Goal: Task Accomplishment & Management: Manage account settings

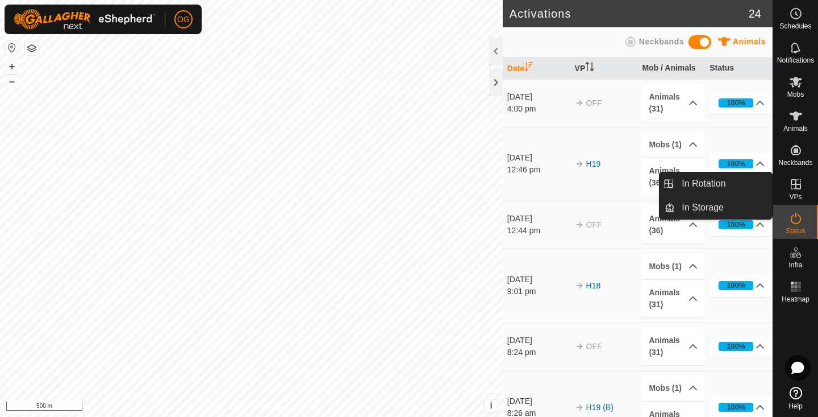
click at [797, 190] on icon at bounding box center [796, 184] width 14 height 14
click at [757, 186] on link "In Rotation" at bounding box center [723, 183] width 97 height 23
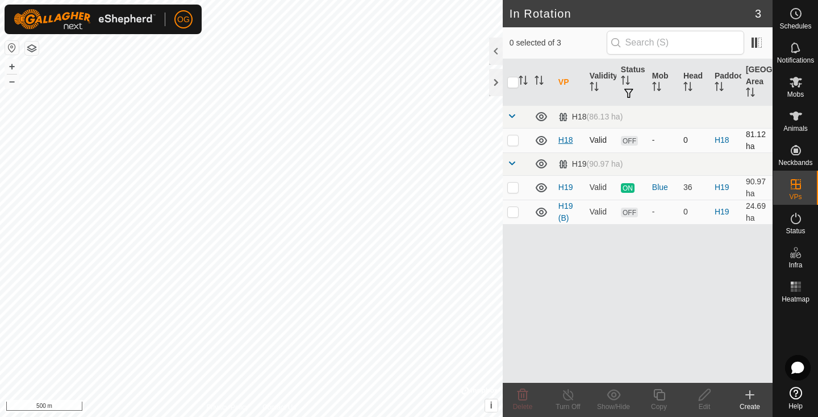
click at [564, 140] on link "H18" at bounding box center [566, 139] width 15 height 9
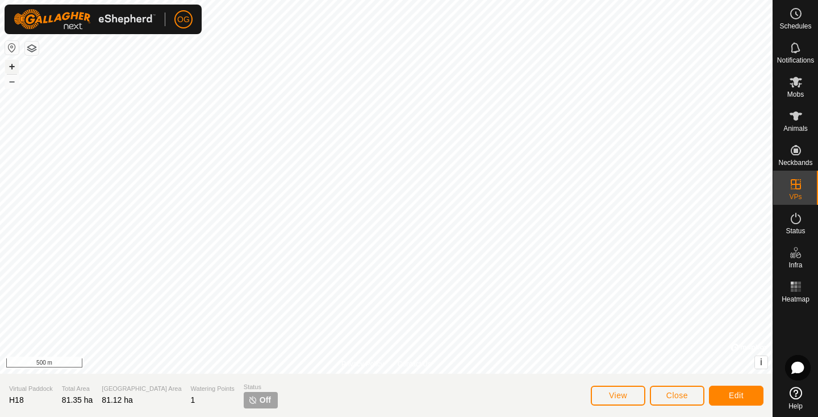
click at [14, 66] on button "+" at bounding box center [12, 67] width 14 height 14
click at [16, 69] on button "+" at bounding box center [12, 67] width 14 height 14
click at [14, 62] on button "+" at bounding box center [12, 67] width 14 height 14
click at [9, 66] on button "+" at bounding box center [12, 67] width 14 height 14
click at [17, 85] on button "–" at bounding box center [12, 81] width 14 height 14
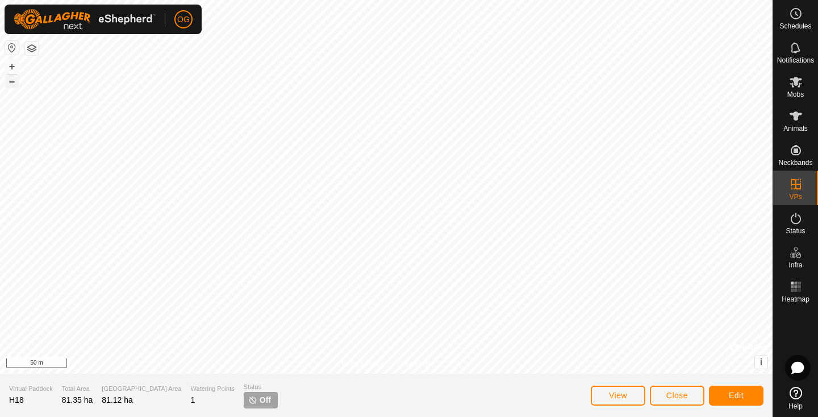
click at [13, 81] on button "–" at bounding box center [12, 81] width 14 height 14
click at [744, 393] on button "Edit" at bounding box center [736, 395] width 55 height 20
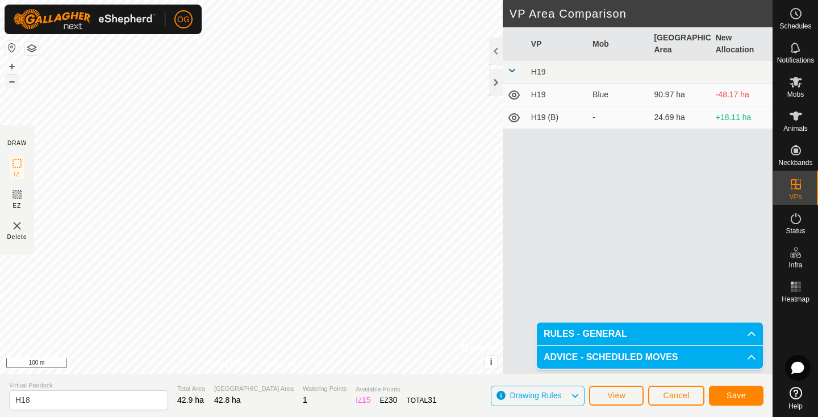
click at [11, 80] on button "–" at bounding box center [12, 81] width 14 height 14
click at [736, 399] on span "Save" at bounding box center [736, 394] width 19 height 9
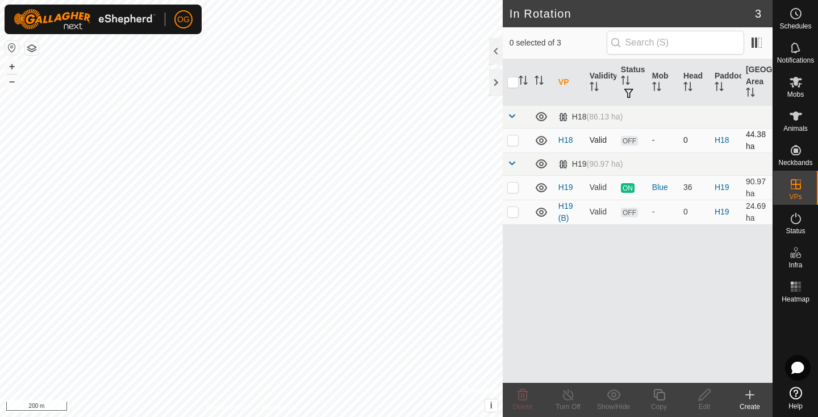
click at [517, 139] on p-checkbox at bounding box center [512, 139] width 11 height 9
checkbox input "true"
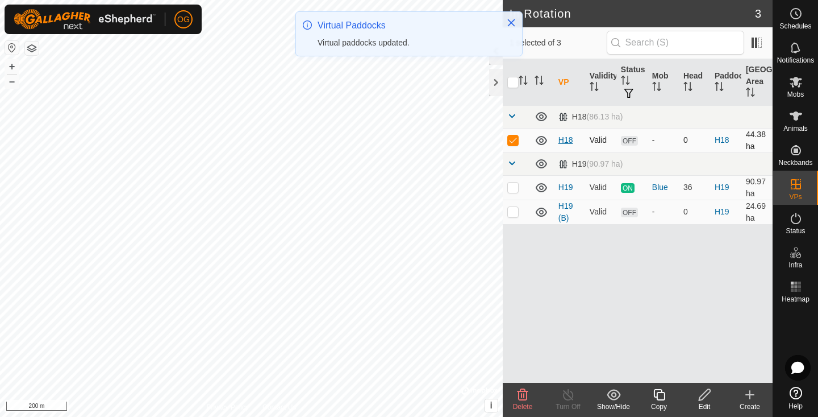
click at [569, 141] on link "H18" at bounding box center [566, 139] width 15 height 9
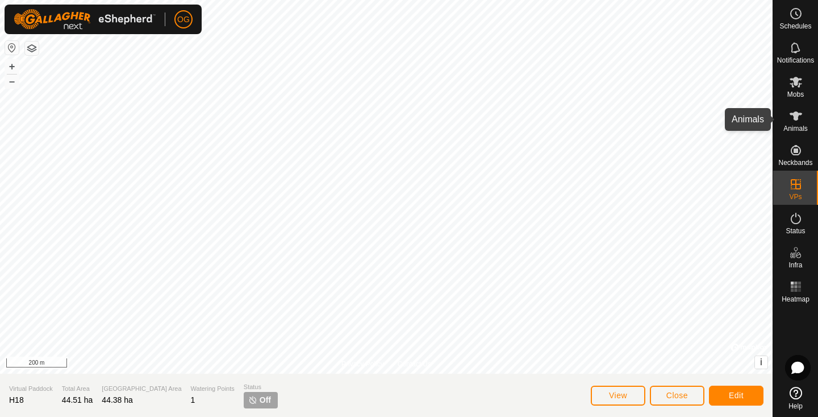
click at [795, 107] on es-animals-svg-icon at bounding box center [796, 116] width 20 height 18
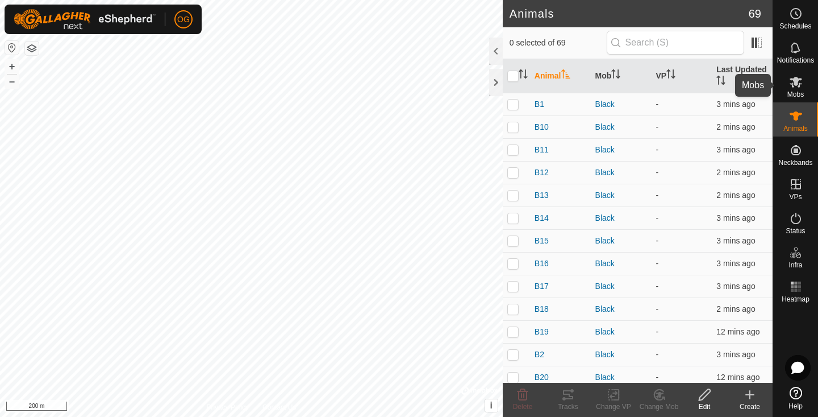
click at [794, 93] on span "Mobs" at bounding box center [796, 94] width 16 height 7
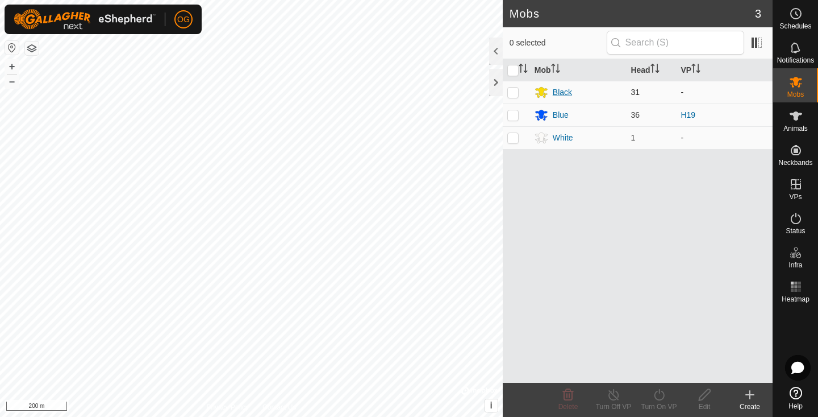
click at [564, 92] on div "Black" at bounding box center [562, 92] width 19 height 12
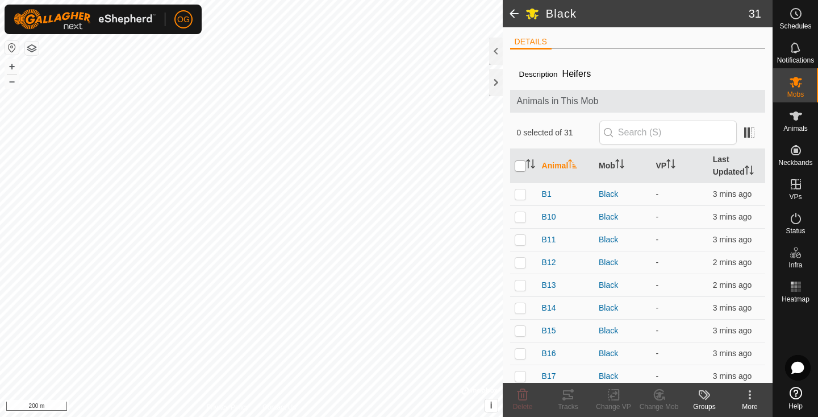
click at [519, 163] on input "checkbox" at bounding box center [520, 165] width 11 height 11
checkbox input "true"
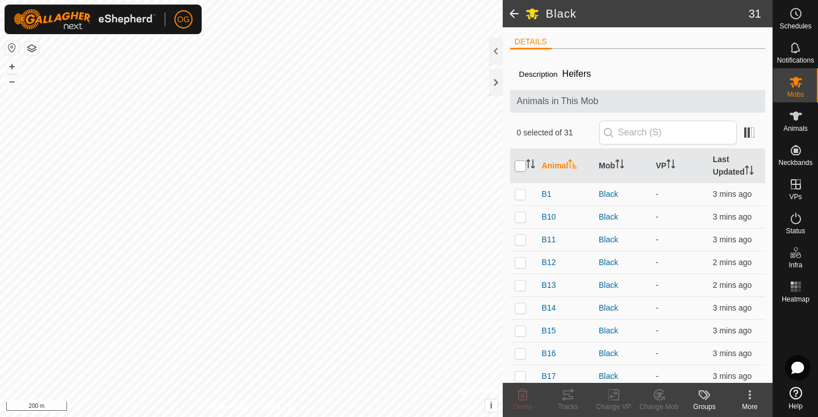
checkbox input "true"
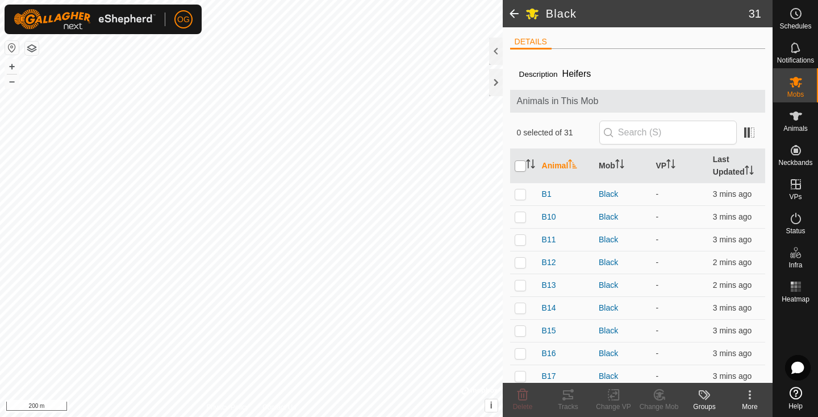
checkbox input "true"
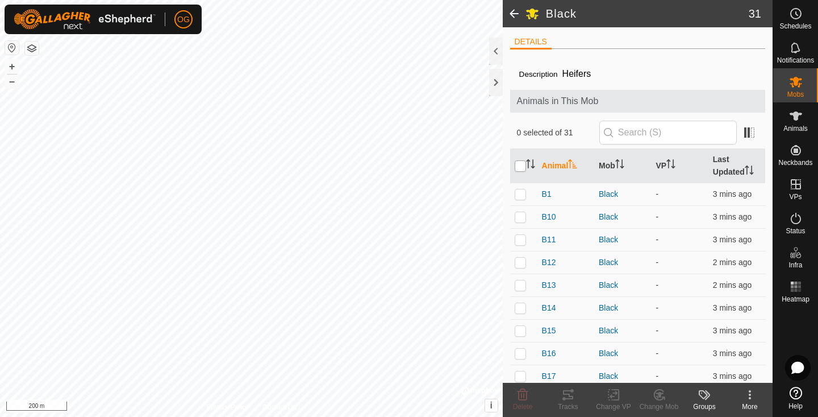
checkbox input "true"
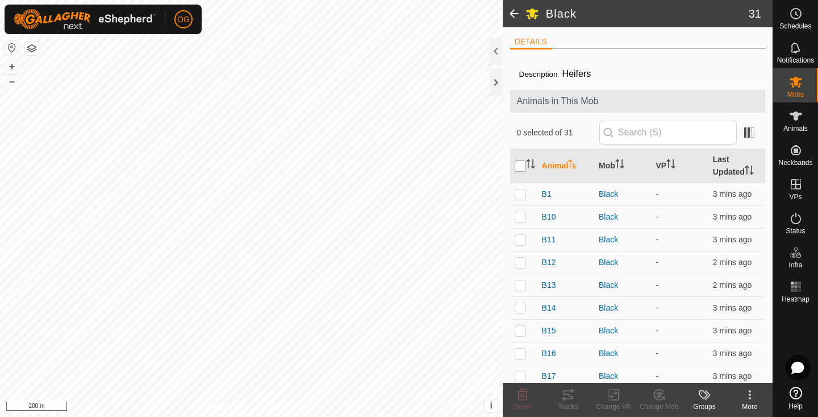
checkbox input "true"
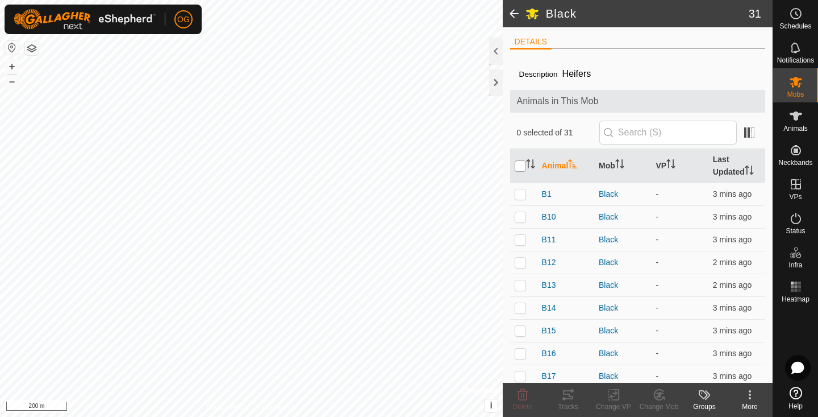
checkbox input "true"
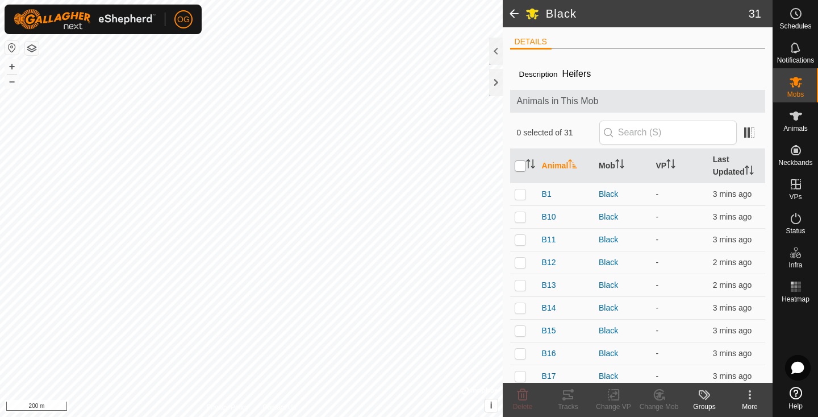
checkbox input "true"
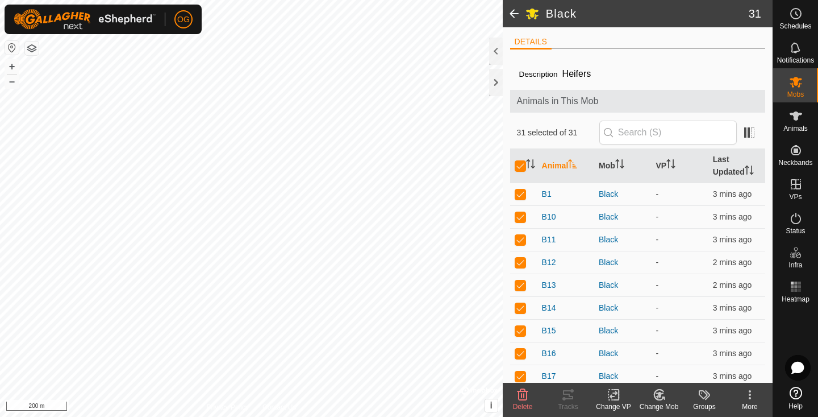
click at [616, 394] on icon at bounding box center [614, 394] width 8 height 7
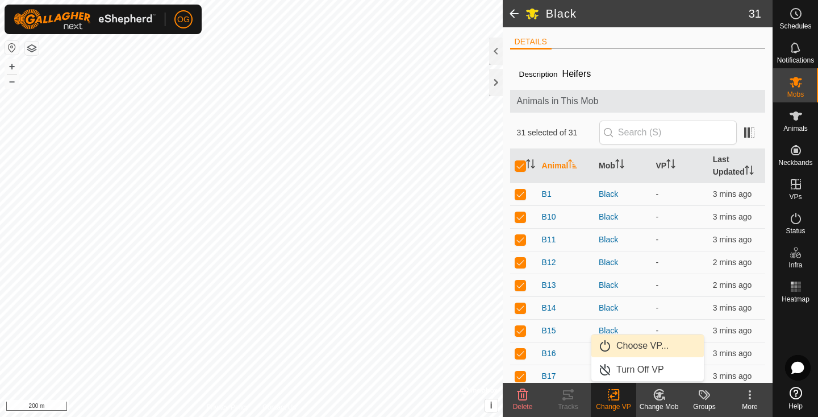
click at [632, 345] on link "Choose VP..." at bounding box center [648, 345] width 113 height 23
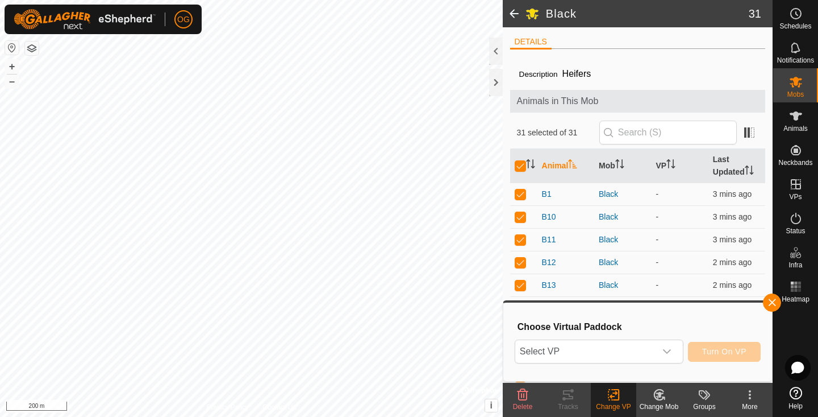
click at [632, 345] on span "Select VP" at bounding box center [585, 351] width 140 height 23
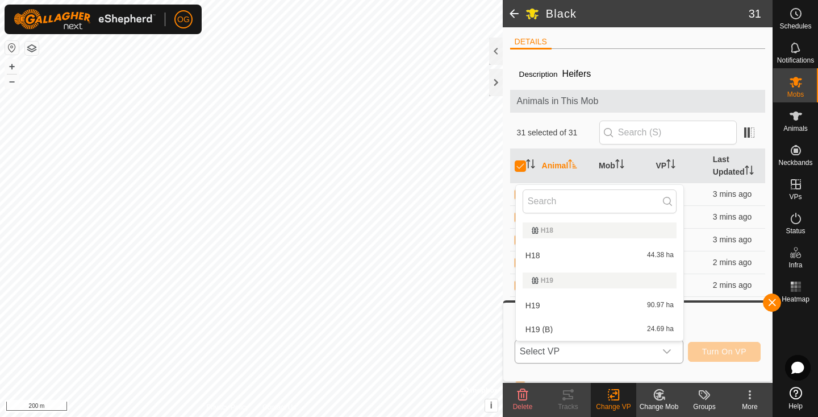
click at [622, 257] on li "H18 44.38 ha" at bounding box center [600, 255] width 168 height 23
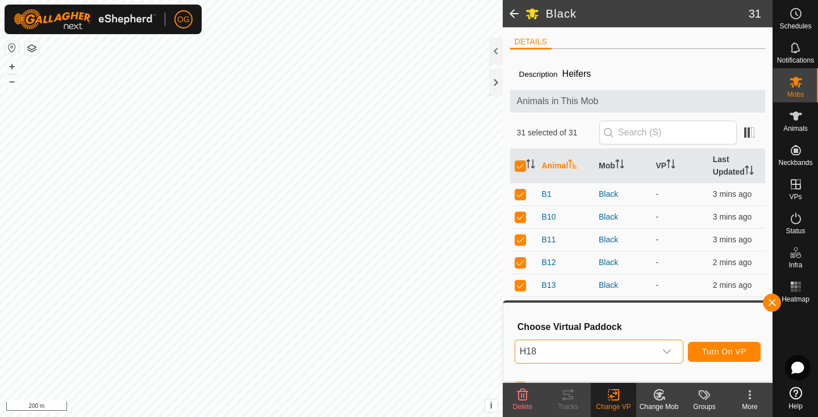
click at [732, 353] on span "Turn On VP" at bounding box center [724, 351] width 44 height 9
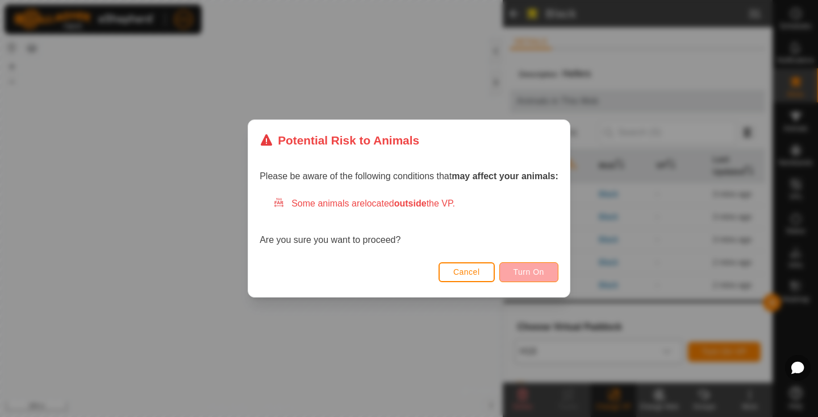
click at [525, 272] on span "Turn On" at bounding box center [529, 271] width 31 height 9
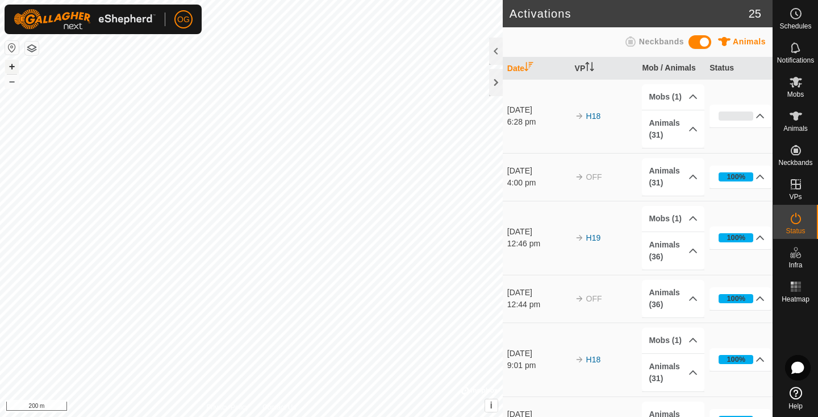
click at [10, 66] on button "+" at bounding box center [12, 67] width 14 height 14
click at [15, 65] on button "+" at bounding box center [12, 67] width 14 height 14
click at [14, 66] on button "+" at bounding box center [12, 67] width 14 height 14
click at [10, 65] on button "+" at bounding box center [12, 67] width 14 height 14
click at [759, 116] on p-accordion-header "0%" at bounding box center [741, 116] width 62 height 23
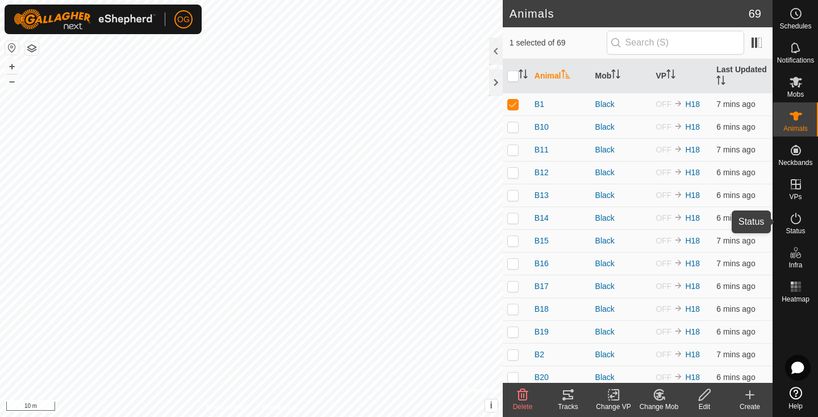
click at [794, 224] on icon at bounding box center [796, 218] width 14 height 14
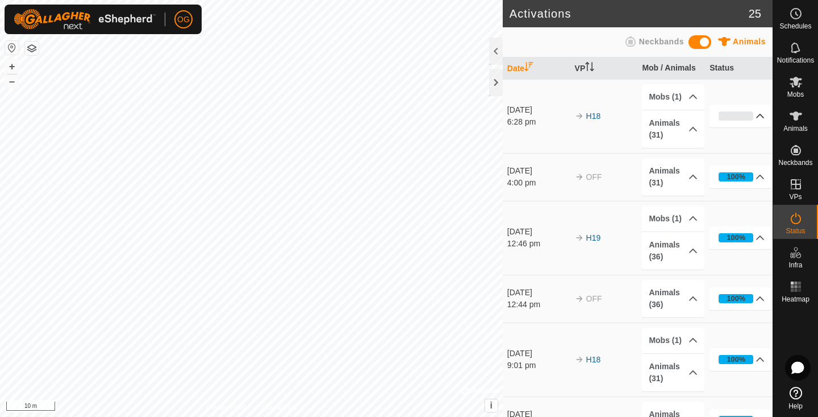
click at [758, 115] on p-accordion-header "0%" at bounding box center [741, 116] width 62 height 23
